Goal: Information Seeking & Learning: Learn about a topic

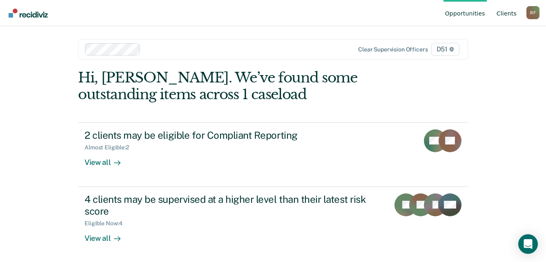
click at [508, 14] on link "Client s" at bounding box center [506, 13] width 23 height 26
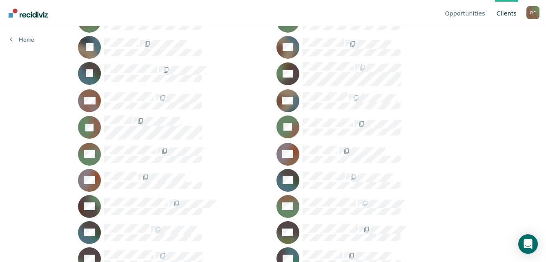
scroll to position [326, 0]
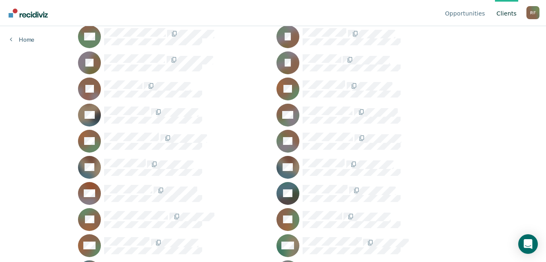
scroll to position [775, 0]
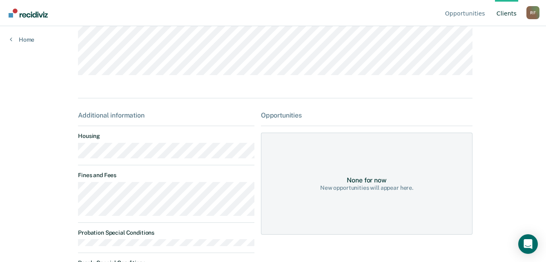
scroll to position [122, 0]
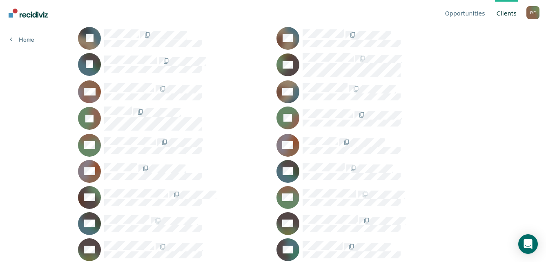
scroll to position [326, 0]
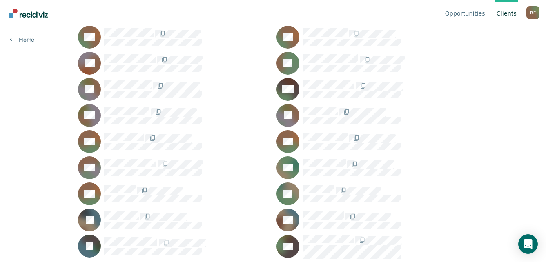
scroll to position [82, 0]
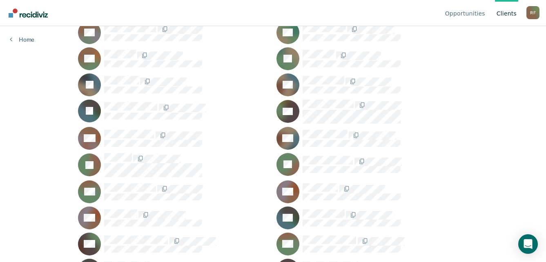
scroll to position [326, 0]
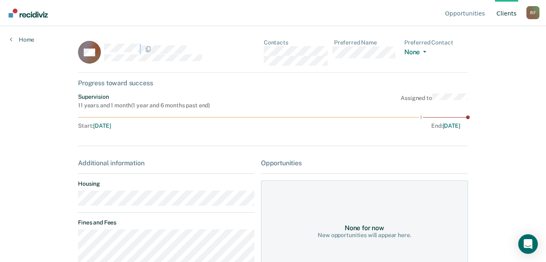
click at [99, 45] on div "AH" at bounding box center [165, 52] width 174 height 27
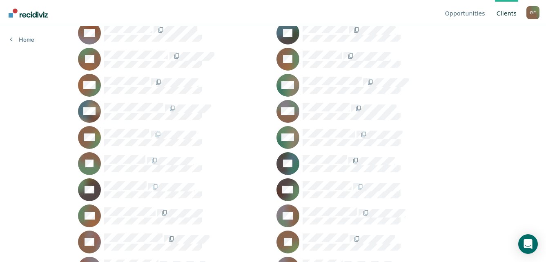
scroll to position [735, 0]
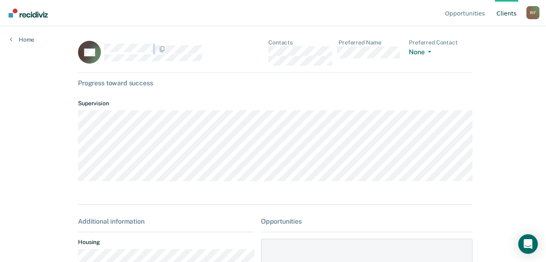
click at [104, 49] on div at bounding box center [179, 49] width 150 height 11
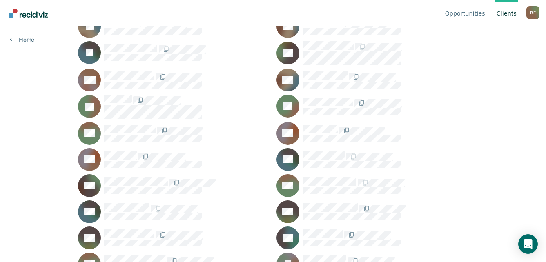
scroll to position [326, 0]
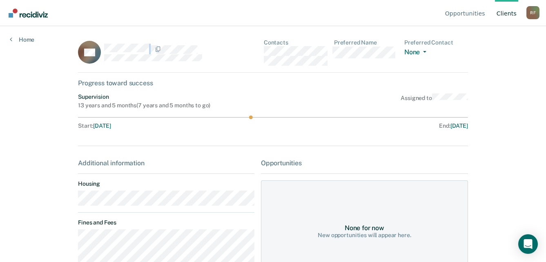
click at [104, 48] on div at bounding box center [178, 49] width 148 height 11
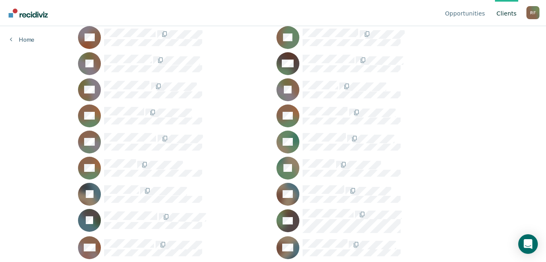
scroll to position [163, 0]
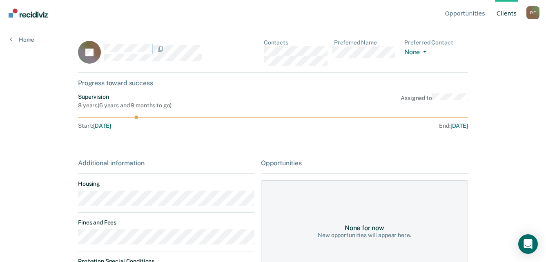
click at [104, 50] on div at bounding box center [178, 49] width 148 height 11
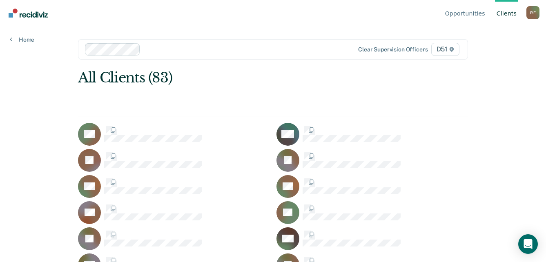
scroll to position [163, 0]
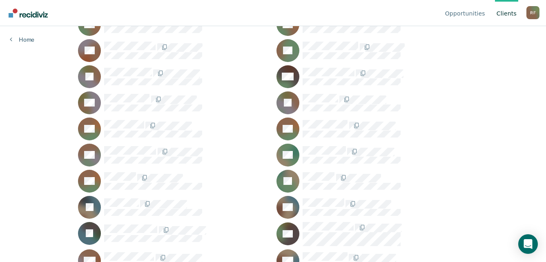
click at [533, 15] on div "R F" at bounding box center [532, 12] width 13 height 13
click at [454, 185] on div at bounding box center [384, 180] width 165 height 17
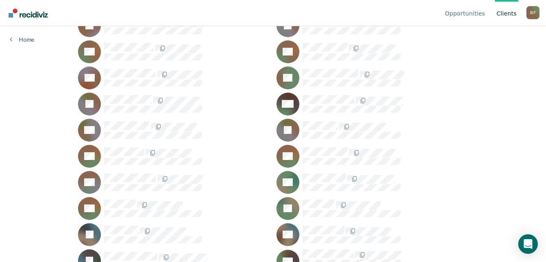
scroll to position [122, 0]
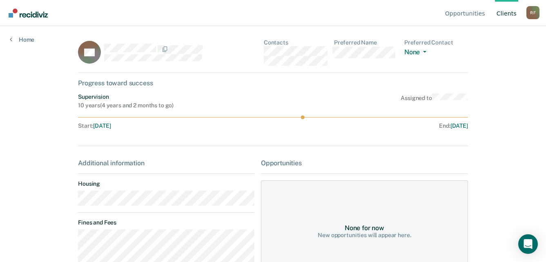
click at [265, 53] on div "KC Contacts Preferred Name Preferred Contact None Call Text Email None" at bounding box center [273, 55] width 390 height 33
click at [75, 204] on main "KC Contacts Preferred Name Preferred Contact None Call Text Email None Progress…" at bounding box center [272, 134] width 409 height 216
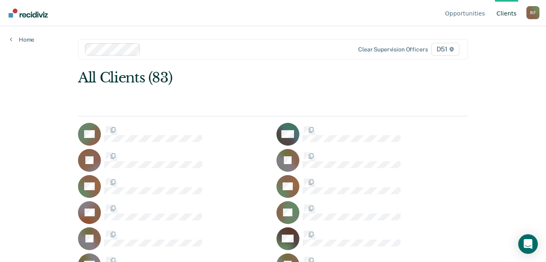
scroll to position [122, 0]
